Goal: Transaction & Acquisition: Purchase product/service

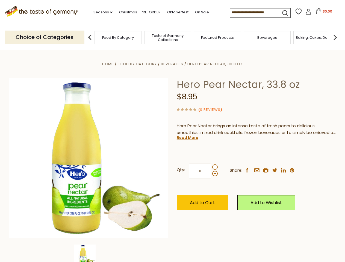
click at [172, 131] on div "Home Food By Category [GEOGRAPHIC_DATA] Hero Pear Nectar, 33.8 oz Hero Pear Nec…" at bounding box center [173, 166] width 336 height 210
click at [101, 12] on link "Seasons dropdown_arrow" at bounding box center [102, 12] width 19 height 6
click at [322, 13] on span "$0.00" at bounding box center [326, 11] width 9 height 5
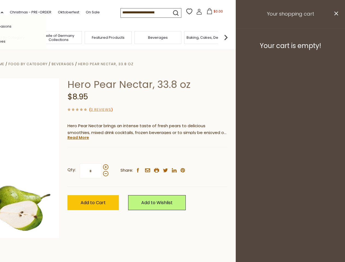
click at [46, 37] on div "All Seasons Recipes Game Day [DATE] [DATE] [DATE][PERSON_NAME] [DATE] Springfes…" at bounding box center [15, 130] width 62 height 231
click at [231, 37] on img at bounding box center [225, 37] width 11 height 11
click at [172, 156] on div "Qty: * Share: facebook email printer twitter linkedin pinterest" at bounding box center [147, 171] width 160 height 32
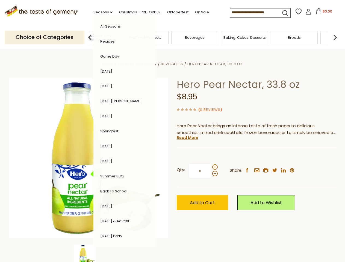
click at [88, 253] on img at bounding box center [85, 255] width 22 height 22
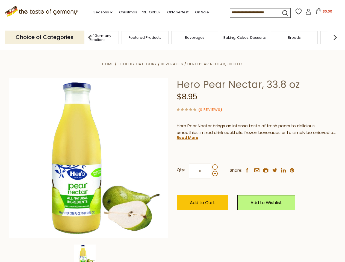
click at [88, 253] on img at bounding box center [85, 255] width 22 height 22
click at [187, 137] on link "Read More" at bounding box center [187, 137] width 22 height 5
